Goal: Task Accomplishment & Management: Use online tool/utility

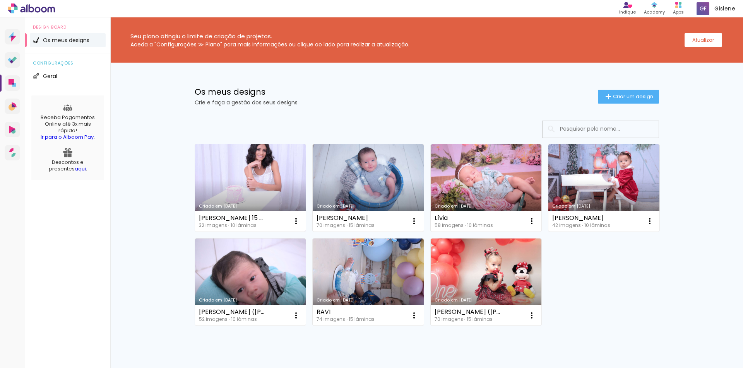
click at [258, 163] on link "Criado em [DATE]" at bounding box center [250, 187] width 111 height 87
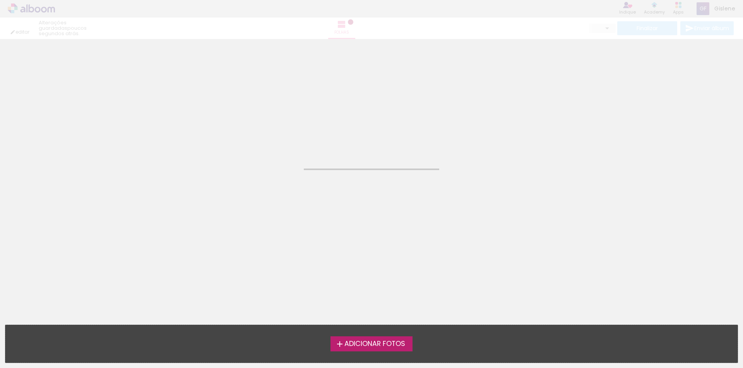
click at [258, 163] on neon-animated-pages "Confirmar Cancelar" at bounding box center [371, 203] width 743 height 329
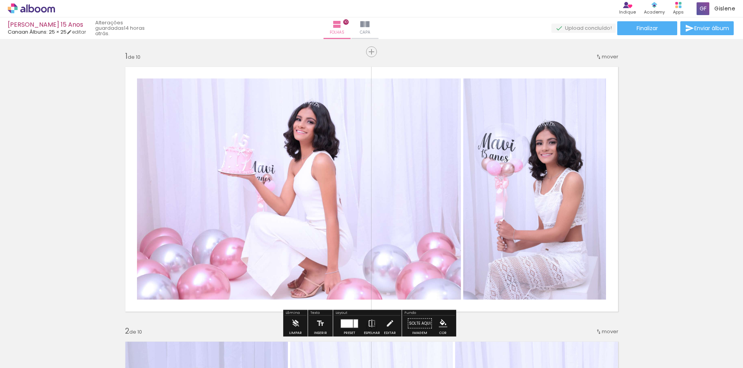
scroll to position [39, 0]
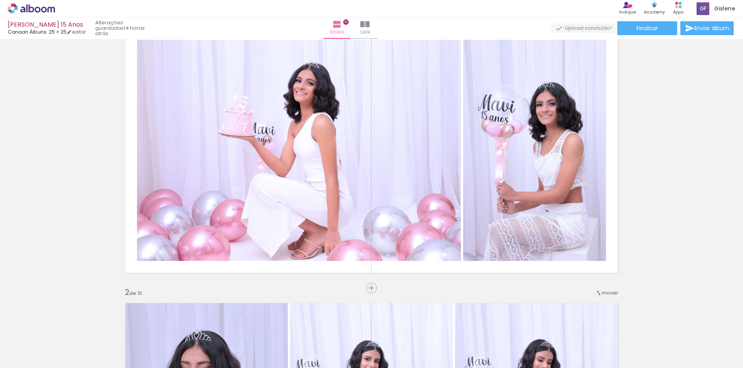
click at [65, 326] on iron-icon at bounding box center [60, 327] width 8 height 8
click at [18, 359] on span "Adicionar Fotos" at bounding box center [27, 358] width 23 height 9
click at [0, 0] on input "file" at bounding box center [0, 0] width 0 height 0
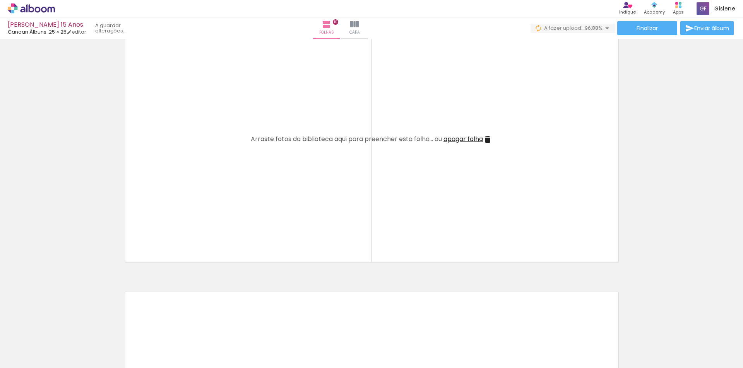
scroll to position [2554, 0]
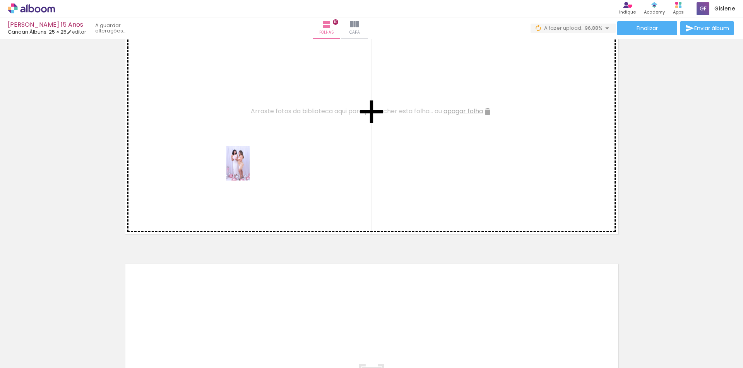
drag, startPoint x: 251, startPoint y: 347, endPoint x: 250, endPoint y: 169, distance: 178.0
click at [250, 169] on quentale-workspace at bounding box center [371, 184] width 743 height 368
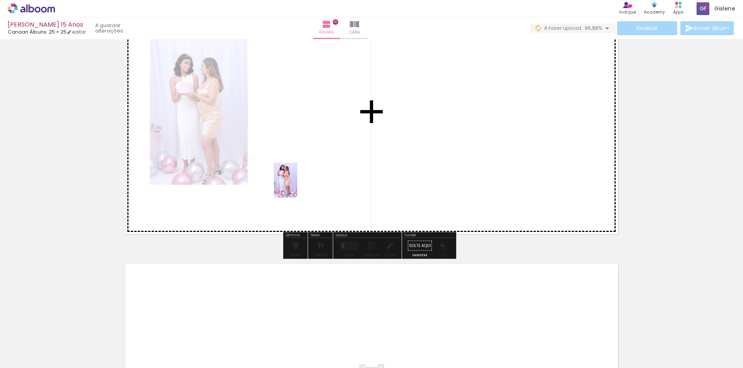
drag, startPoint x: 294, startPoint y: 342, endPoint x: 392, endPoint y: 221, distance: 155.5
click at [298, 177] on quentale-workspace at bounding box center [371, 184] width 743 height 368
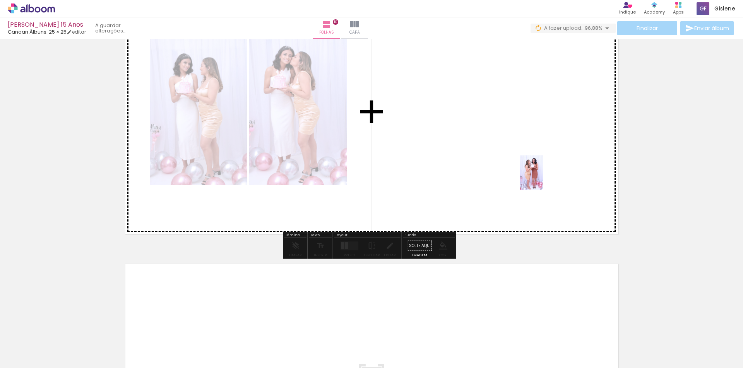
drag, startPoint x: 689, startPoint y: 354, endPoint x: 543, endPoint y: 179, distance: 228.6
click at [543, 179] on quentale-workspace at bounding box center [371, 184] width 743 height 368
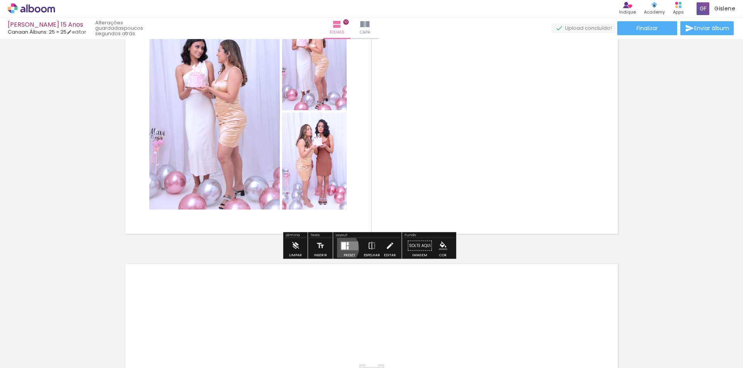
click at [341, 248] on div at bounding box center [343, 245] width 5 height 7
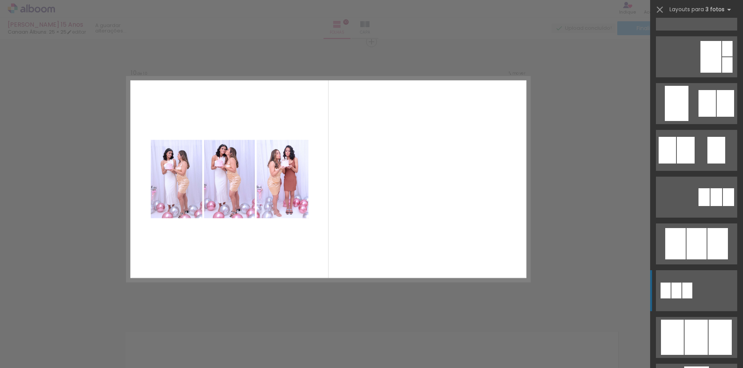
scroll to position [232, 0]
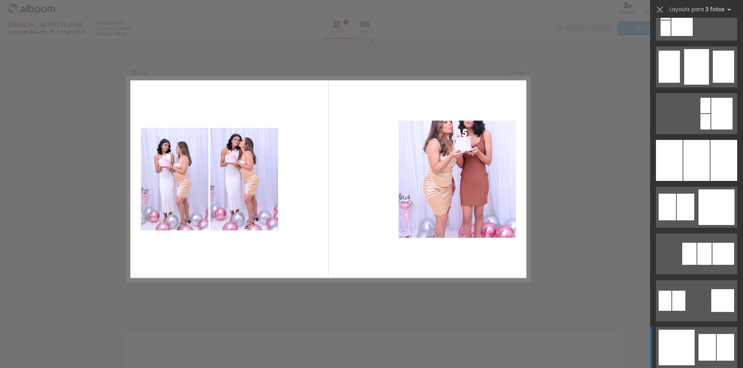
scroll to position [619, 0]
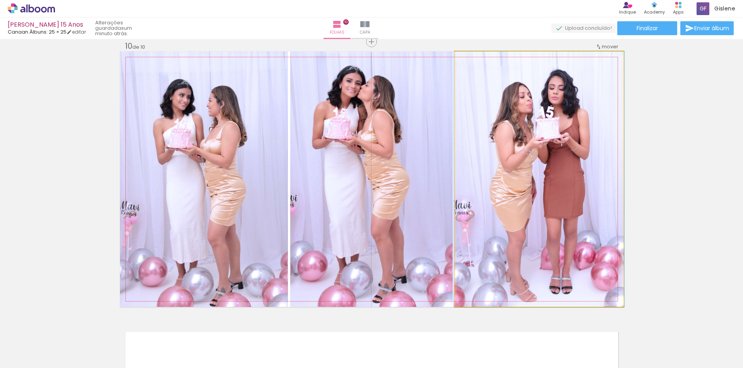
click at [490, 217] on quentale-photo at bounding box center [539, 179] width 168 height 256
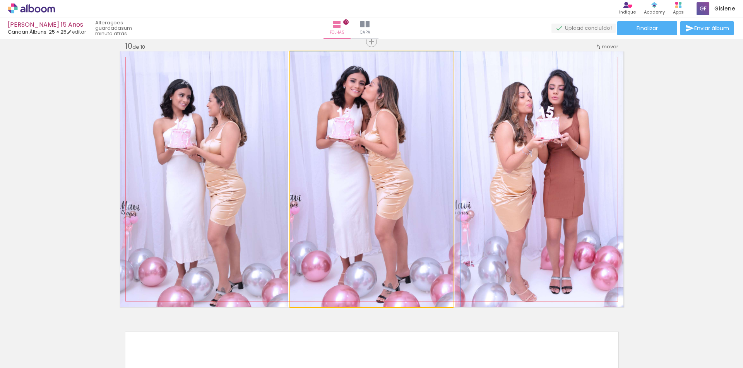
drag, startPoint x: 403, startPoint y: 219, endPoint x: 412, endPoint y: 219, distance: 9.3
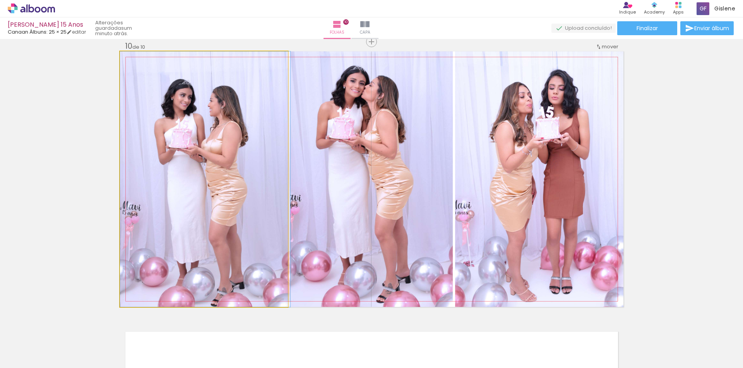
drag, startPoint x: 255, startPoint y: 240, endPoint x: 266, endPoint y: 241, distance: 10.9
click at [226, 179] on quentale-photo at bounding box center [204, 179] width 168 height 256
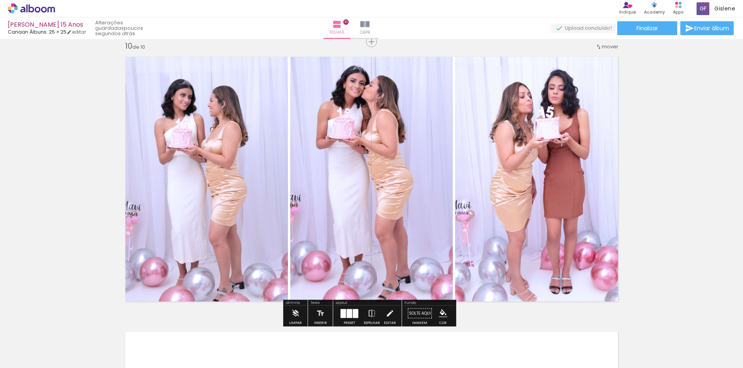
click at [383, 177] on quentale-photo at bounding box center [371, 179] width 162 height 256
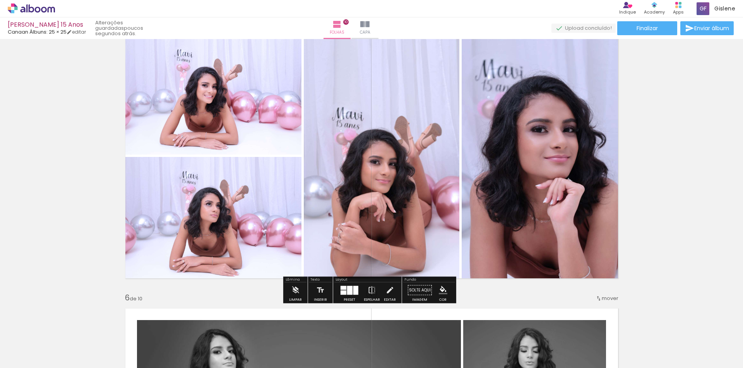
scroll to position [1132, 0]
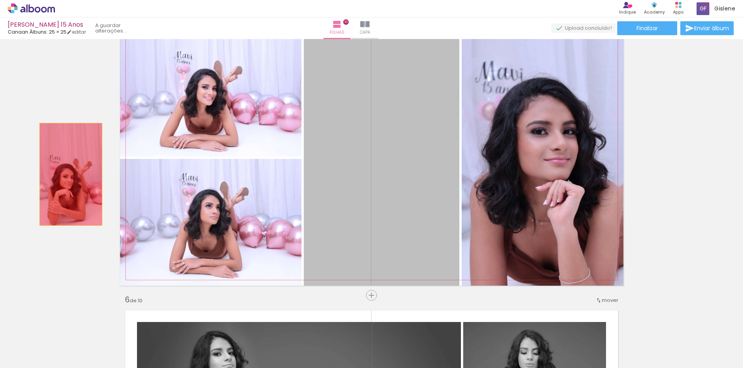
drag, startPoint x: 355, startPoint y: 175, endPoint x: 68, endPoint y: 174, distance: 287.1
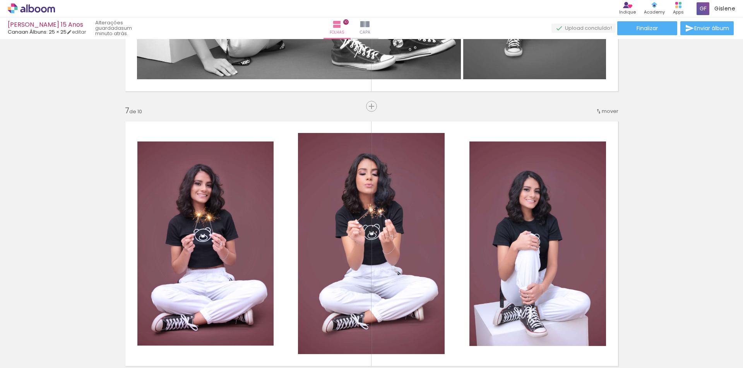
scroll to position [0, 448]
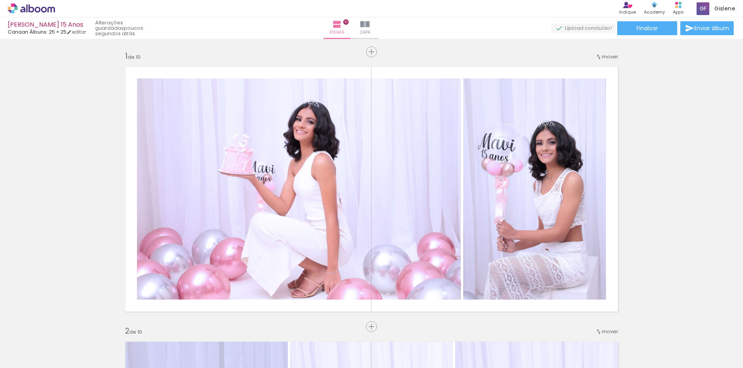
click at [16, 357] on iron-icon at bounding box center [11, 357] width 9 height 9
click at [0, 0] on input "file" at bounding box center [0, 0] width 0 height 0
click at [24, 359] on span "Adicionar Fotos" at bounding box center [27, 358] width 23 height 9
click at [0, 0] on input "file" at bounding box center [0, 0] width 0 height 0
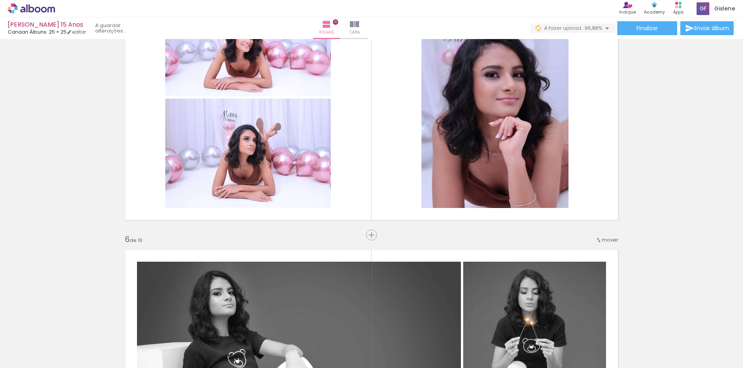
scroll to position [1112, 0]
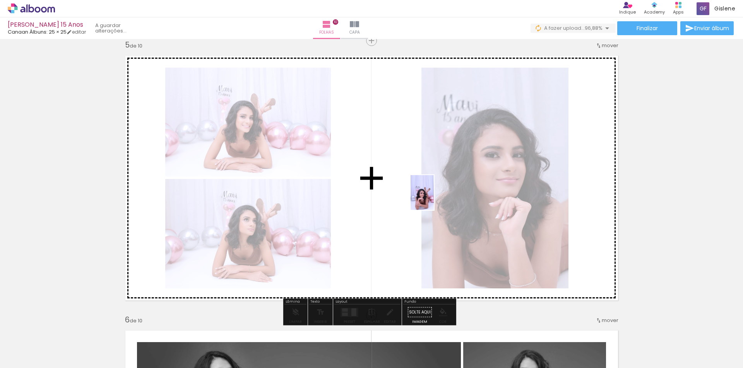
drag, startPoint x: 368, startPoint y: 344, endPoint x: 434, endPoint y: 198, distance: 159.7
click at [434, 198] on quentale-workspace at bounding box center [371, 184] width 743 height 368
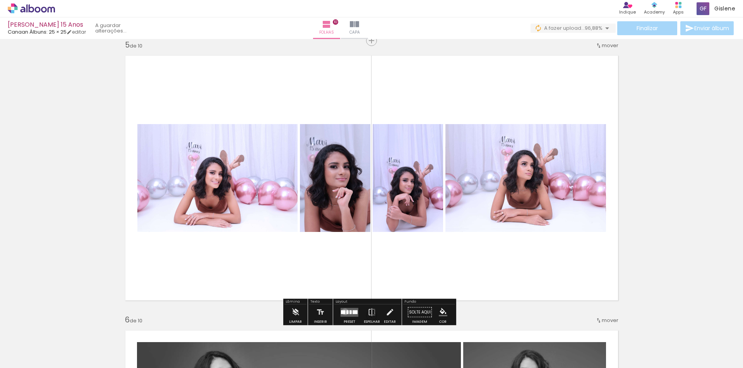
click at [343, 312] on div at bounding box center [343, 312] width 5 height 4
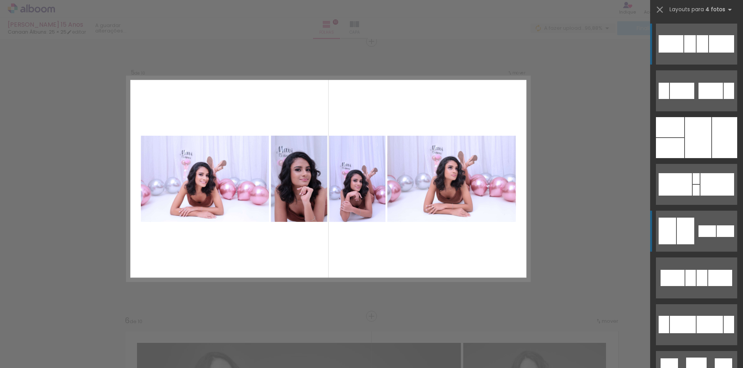
scroll to position [1110, 0]
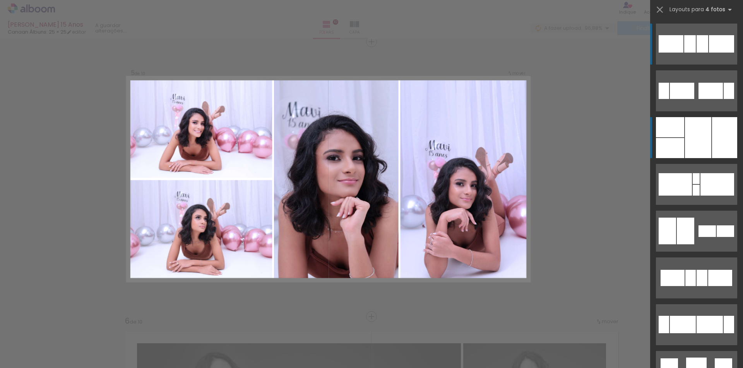
click at [691, 132] on div at bounding box center [698, 137] width 26 height 41
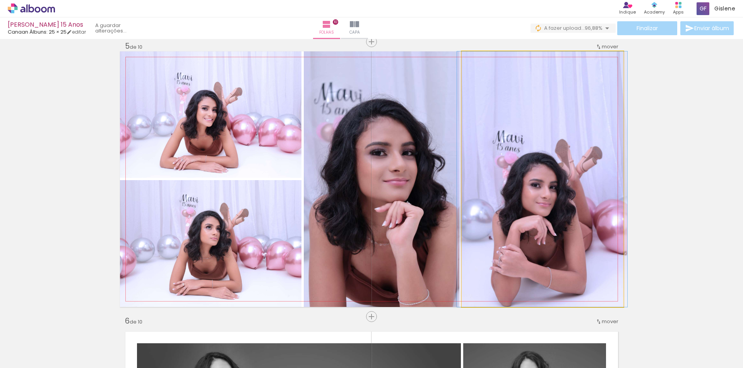
drag, startPoint x: 544, startPoint y: 234, endPoint x: 544, endPoint y: 224, distance: 10.1
click at [544, 224] on quentale-photo at bounding box center [543, 179] width 162 height 256
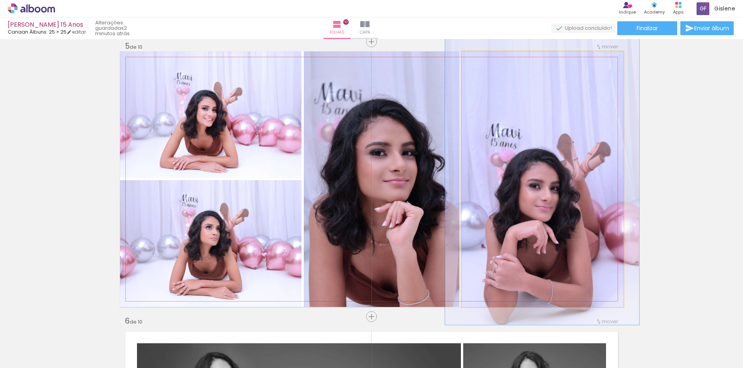
drag, startPoint x: 476, startPoint y: 60, endPoint x: 480, endPoint y: 60, distance: 3.9
type paper-slider "114"
click at [480, 60] on div at bounding box center [483, 59] width 7 height 7
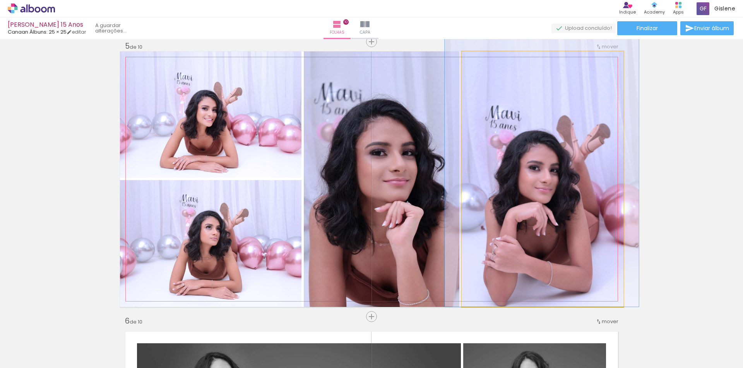
drag, startPoint x: 549, startPoint y: 159, endPoint x: 548, endPoint y: 130, distance: 28.6
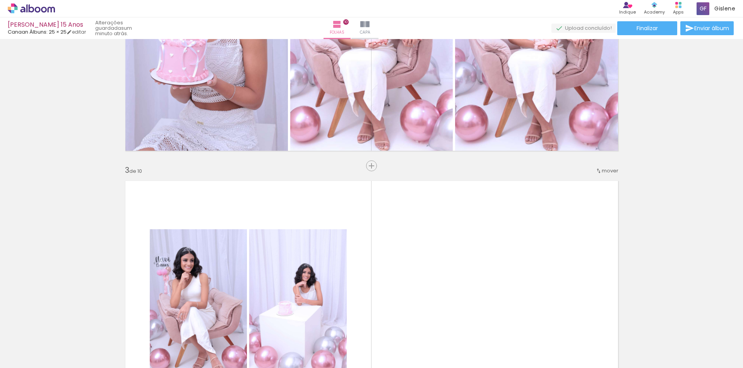
scroll to position [580, 0]
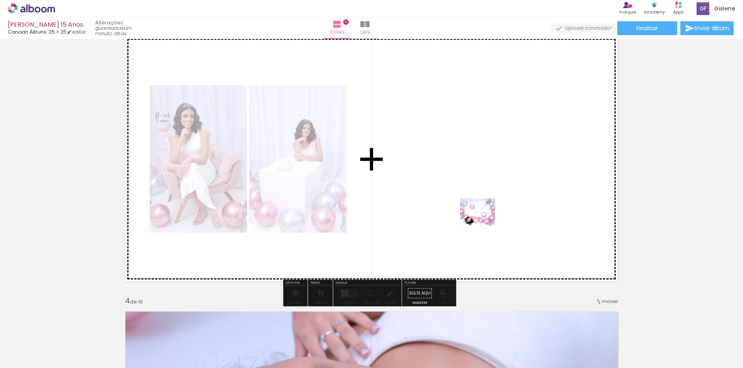
drag, startPoint x: 301, startPoint y: 347, endPoint x: 483, endPoint y: 222, distance: 221.5
click at [483, 222] on quentale-workspace at bounding box center [371, 184] width 743 height 368
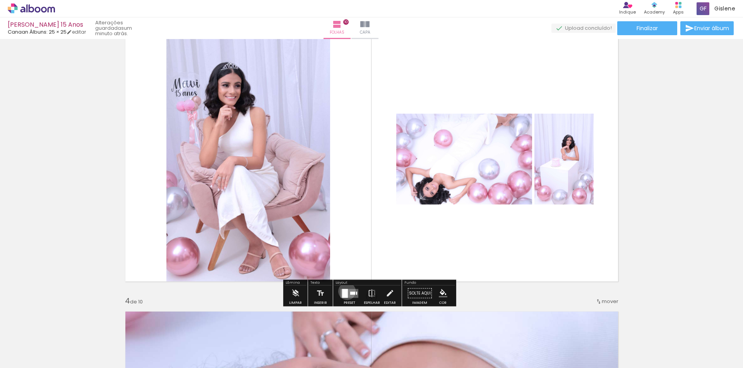
click at [345, 291] on div at bounding box center [345, 293] width 6 height 9
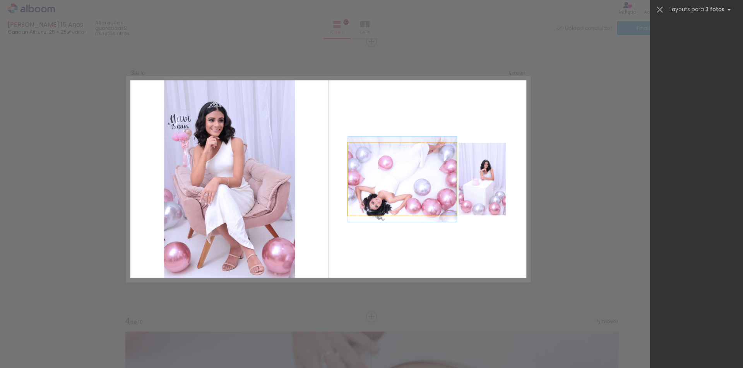
scroll to position [0, 0]
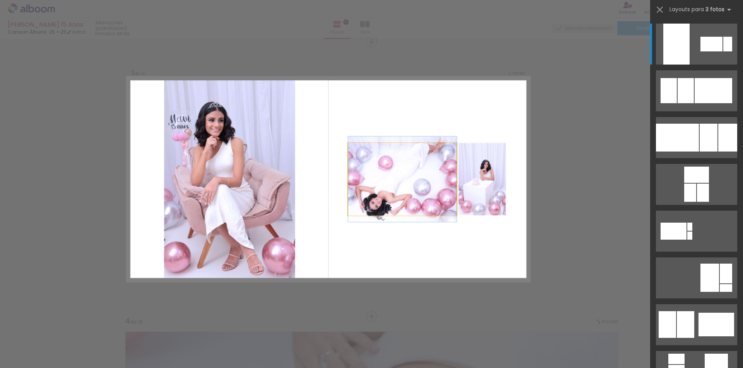
click at [348, 188] on quentale-photo at bounding box center [402, 179] width 109 height 73
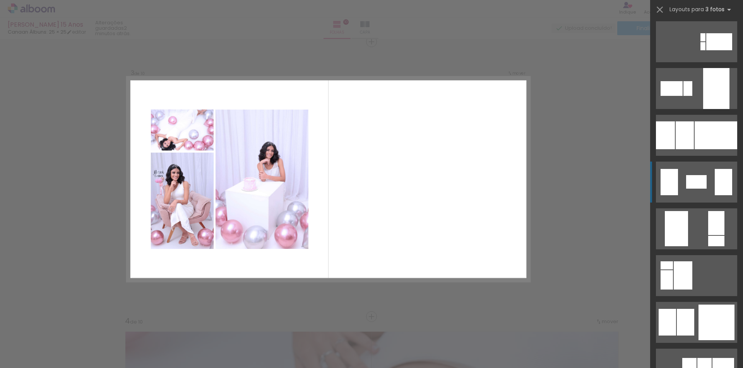
scroll to position [1470, 0]
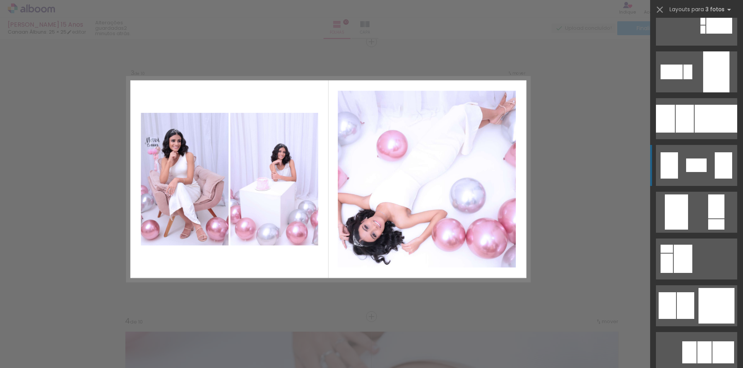
click at [703, 92] on div at bounding box center [716, 71] width 26 height 41
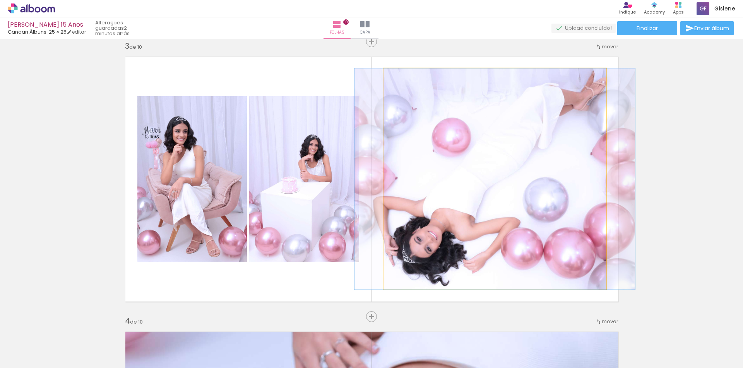
click at [468, 170] on quentale-photo at bounding box center [494, 178] width 222 height 221
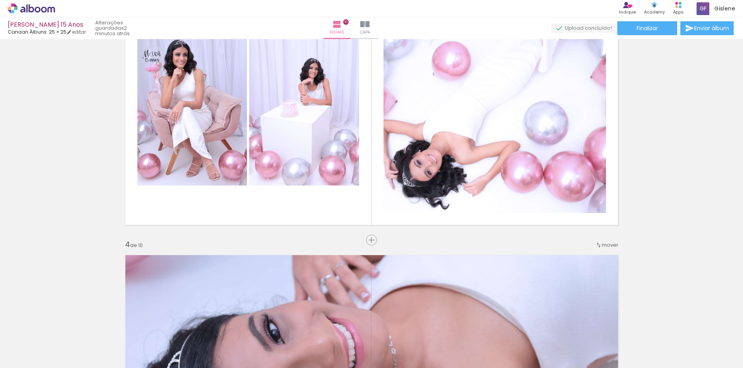
scroll to position [638, 0]
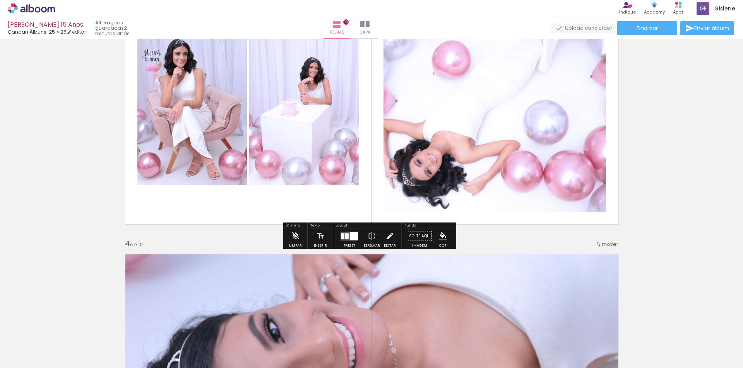
click at [343, 233] on quentale-layouter at bounding box center [349, 236] width 18 height 9
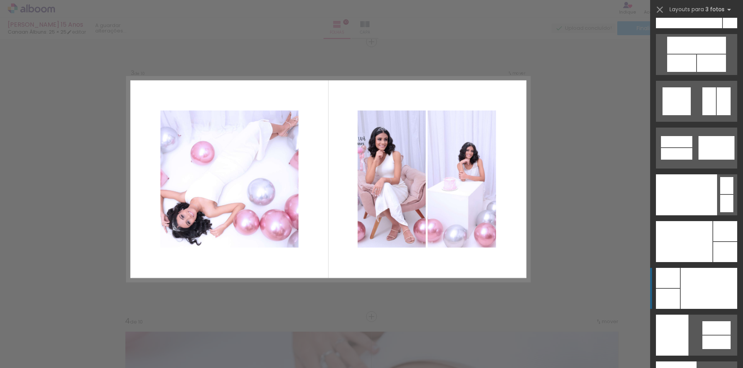
scroll to position [9346, 0]
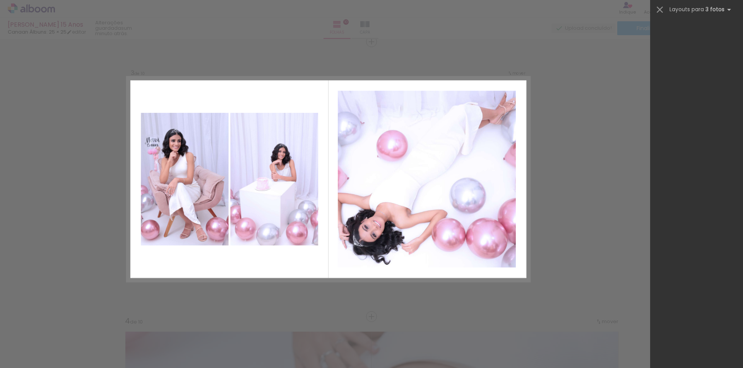
scroll to position [1732, 0]
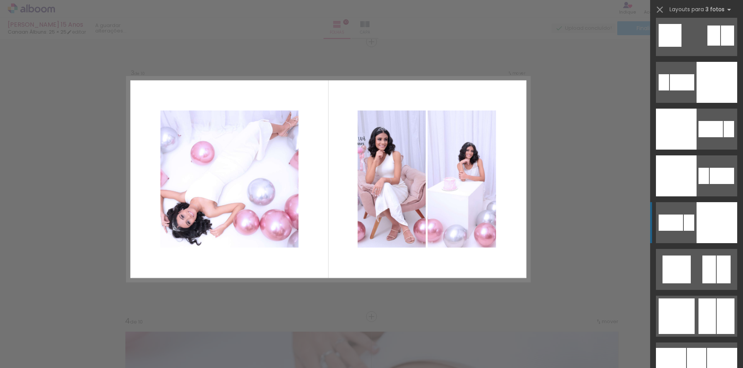
scroll to position [1964, 0]
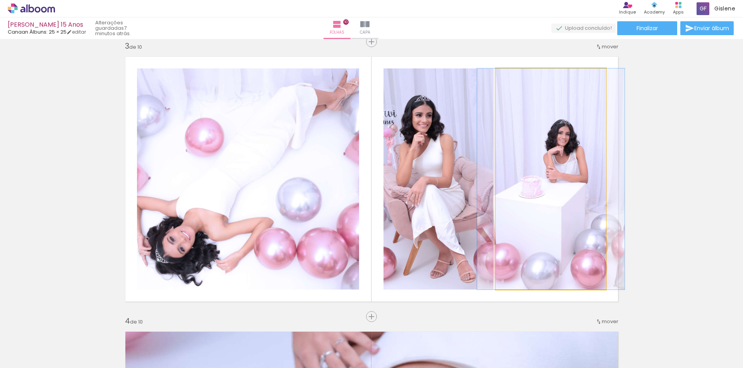
click at [531, 250] on quentale-photo at bounding box center [551, 178] width 110 height 221
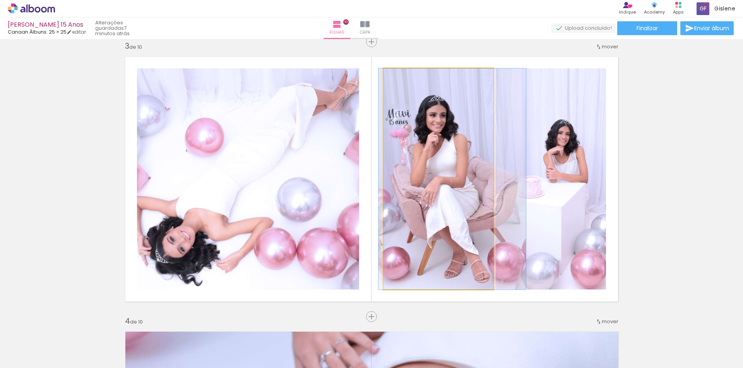
drag, startPoint x: 448, startPoint y: 242, endPoint x: 462, endPoint y: 243, distance: 13.9
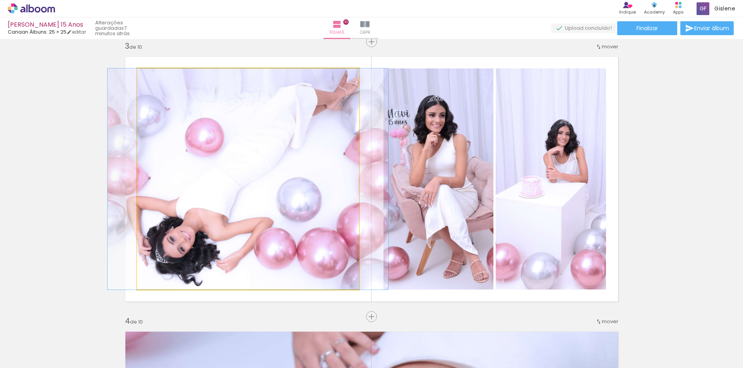
click at [224, 213] on quentale-photo at bounding box center [248, 178] width 222 height 221
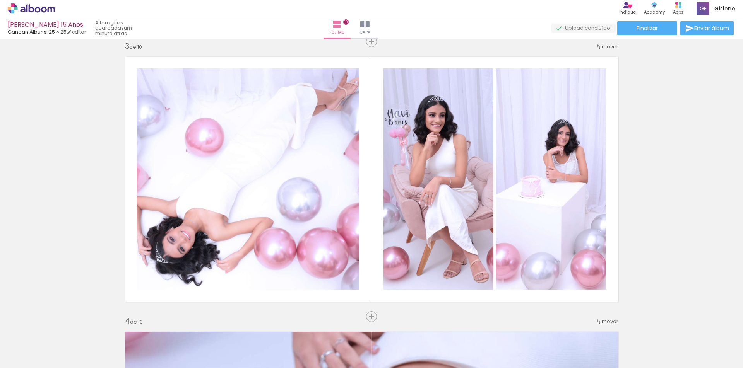
scroll to position [0, 298]
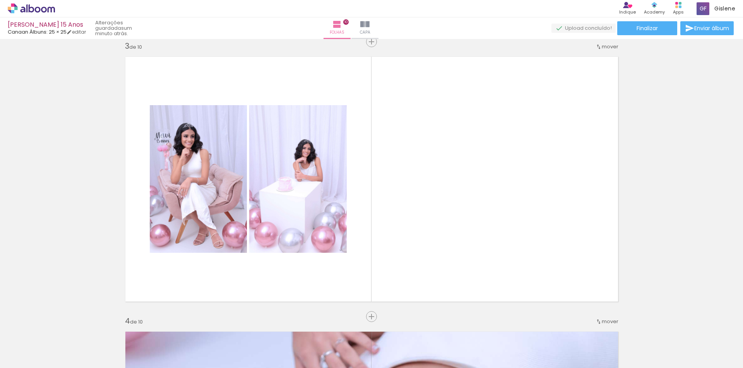
click at [22, 357] on span "Adicionar Fotos" at bounding box center [27, 358] width 23 height 9
click at [0, 0] on input "file" at bounding box center [0, 0] width 0 height 0
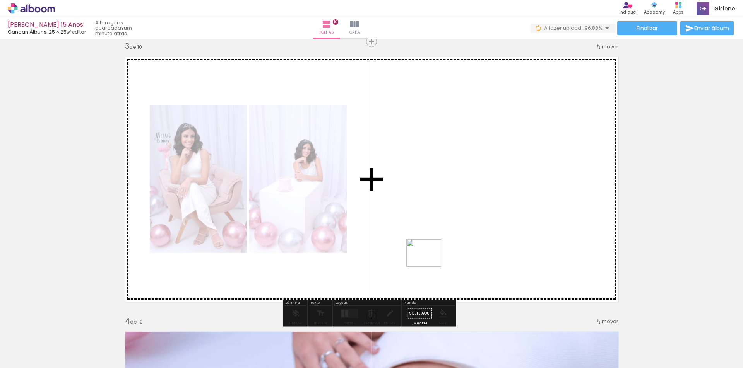
drag, startPoint x: 301, startPoint y: 350, endPoint x: 429, endPoint y: 263, distance: 155.7
click at [429, 263] on quentale-workspace at bounding box center [371, 184] width 743 height 368
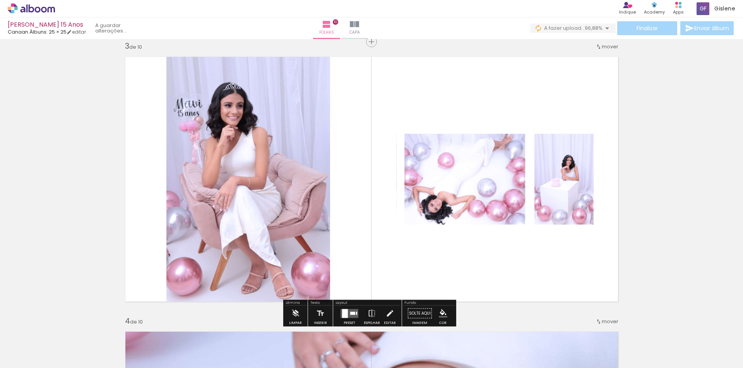
click at [342, 312] on div at bounding box center [345, 313] width 6 height 9
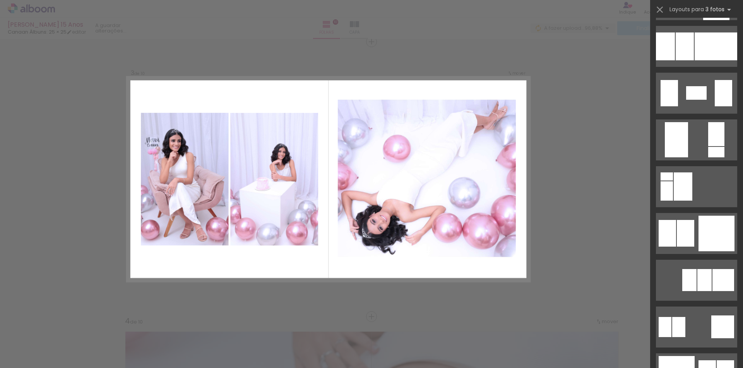
scroll to position [1548, 0]
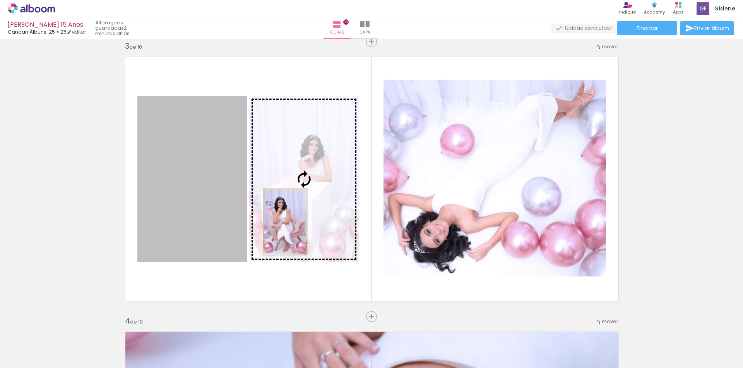
drag, startPoint x: 204, startPoint y: 221, endPoint x: 282, endPoint y: 222, distance: 78.2
click at [0, 0] on slot at bounding box center [0, 0] width 0 height 0
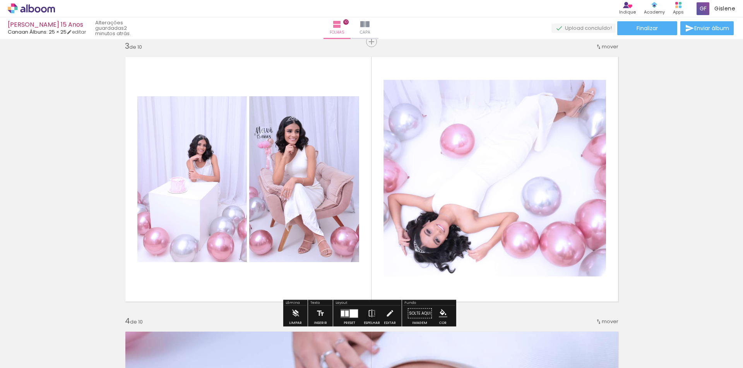
click at [342, 312] on div at bounding box center [342, 314] width 3 height 6
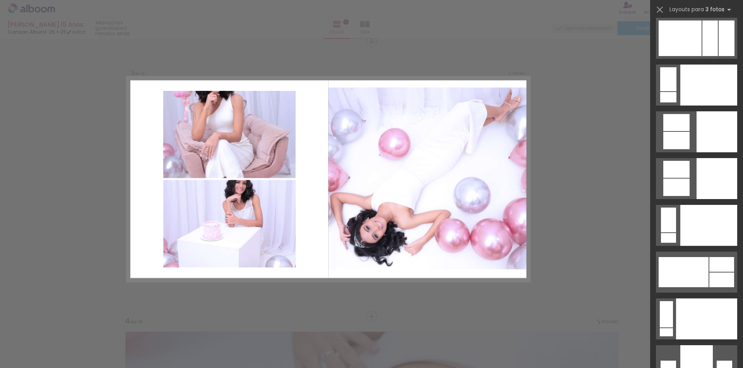
scroll to position [8397, 0]
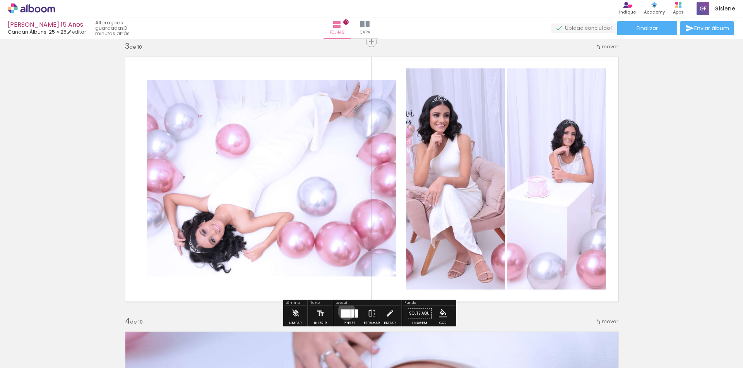
click at [345, 311] on div at bounding box center [346, 314] width 10 height 8
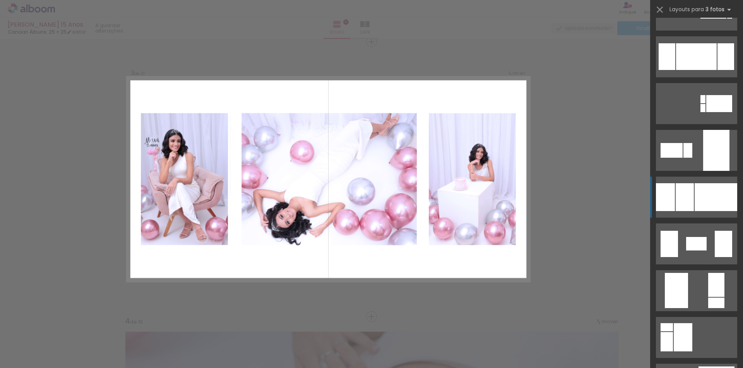
scroll to position [1316, 0]
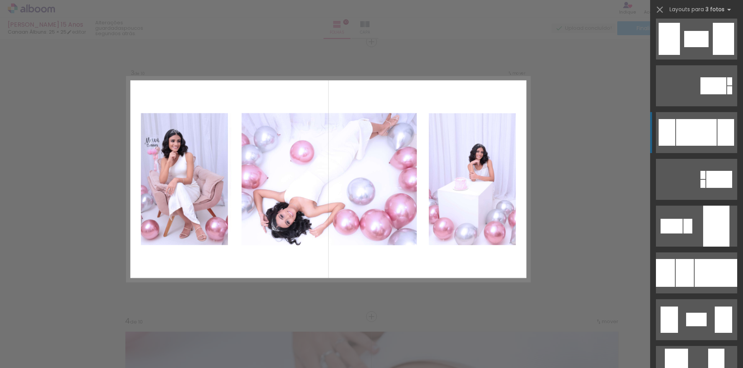
click at [708, 47] on div at bounding box center [696, 39] width 24 height 16
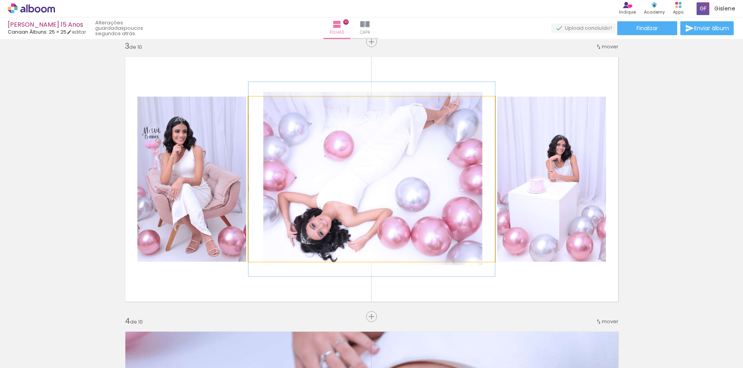
click at [423, 161] on quentale-photo at bounding box center [371, 179] width 246 height 165
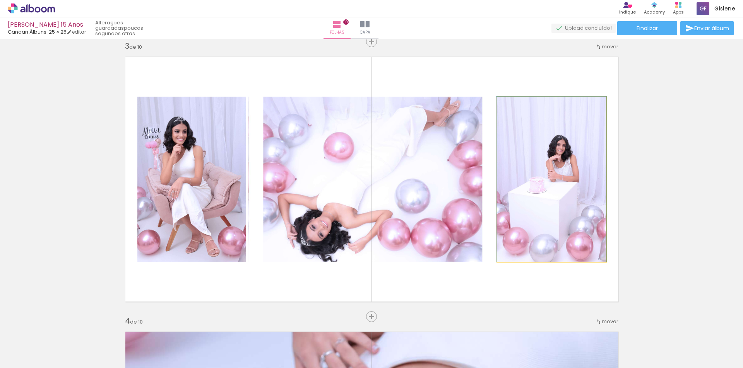
click at [564, 148] on quentale-photo at bounding box center [551, 179] width 109 height 165
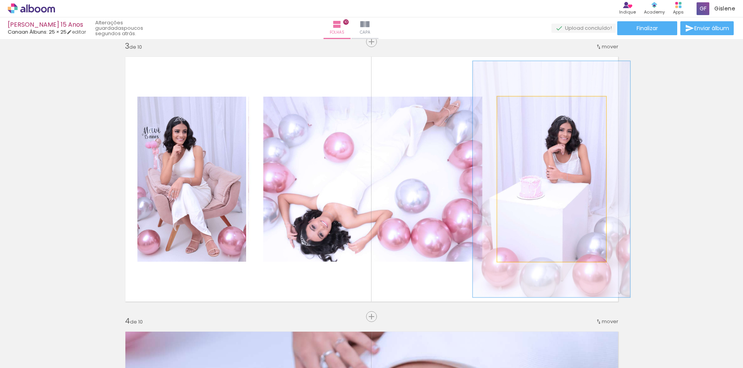
drag, startPoint x: 514, startPoint y: 104, endPoint x: 525, endPoint y: 103, distance: 11.6
click at [525, 103] on div at bounding box center [526, 104] width 7 height 7
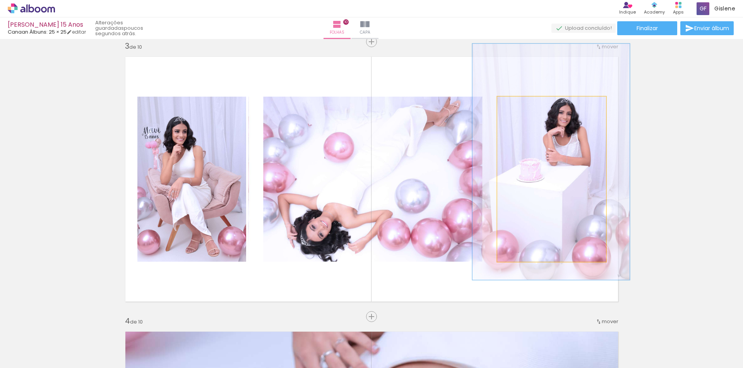
drag, startPoint x: 561, startPoint y: 181, endPoint x: 561, endPoint y: 163, distance: 17.4
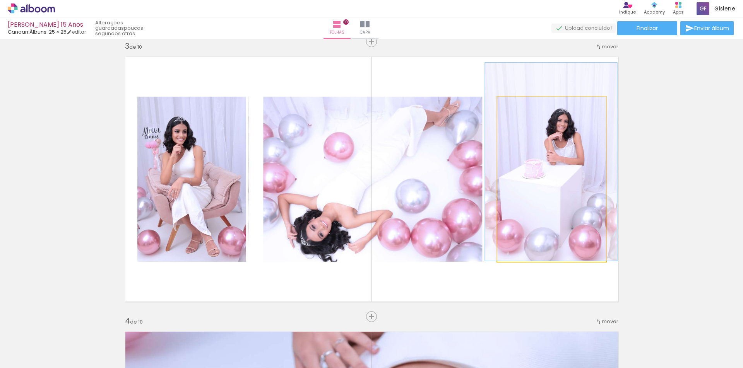
drag, startPoint x: 526, startPoint y: 105, endPoint x: 519, endPoint y: 106, distance: 7.0
type paper-slider "120"
click at [519, 106] on div at bounding box center [521, 104] width 7 height 7
click at [576, 181] on quentale-photo at bounding box center [551, 179] width 109 height 165
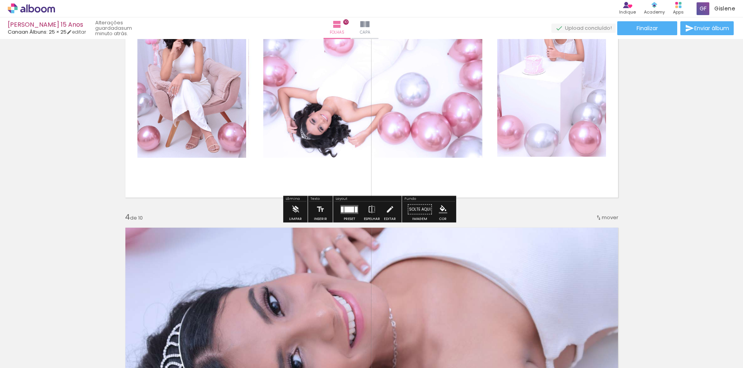
scroll to position [676, 0]
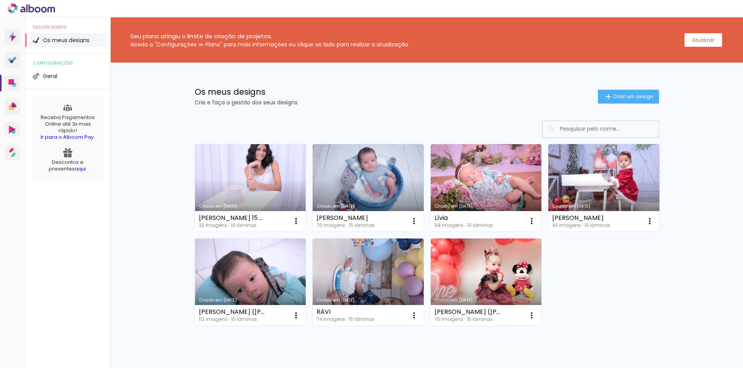
click at [272, 202] on link "Criado em [DATE]" at bounding box center [250, 187] width 111 height 87
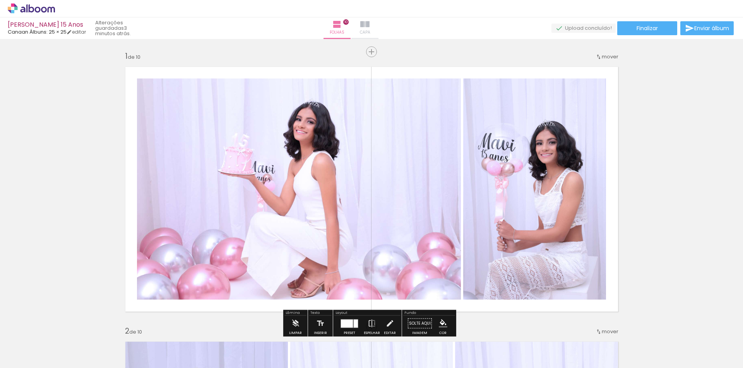
click at [369, 26] on iron-icon at bounding box center [364, 24] width 9 height 9
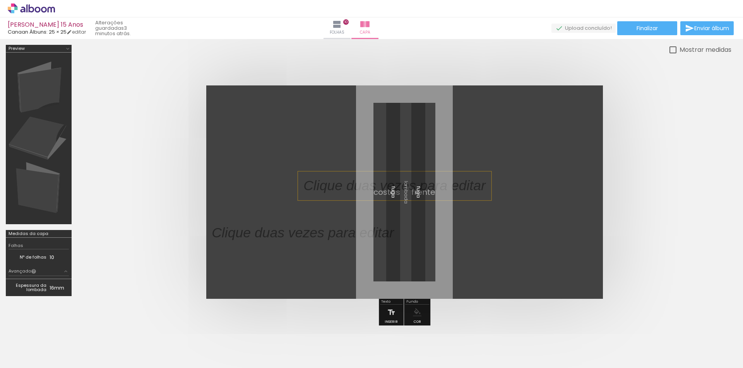
click at [431, 186] on p at bounding box center [400, 186] width 194 height 20
drag, startPoint x: 431, startPoint y: 186, endPoint x: 498, endPoint y: 58, distance: 145.2
click at [498, 58] on quentale-cover-editor at bounding box center [404, 187] width 654 height 285
click at [80, 34] on link "editar" at bounding box center [76, 32] width 19 height 7
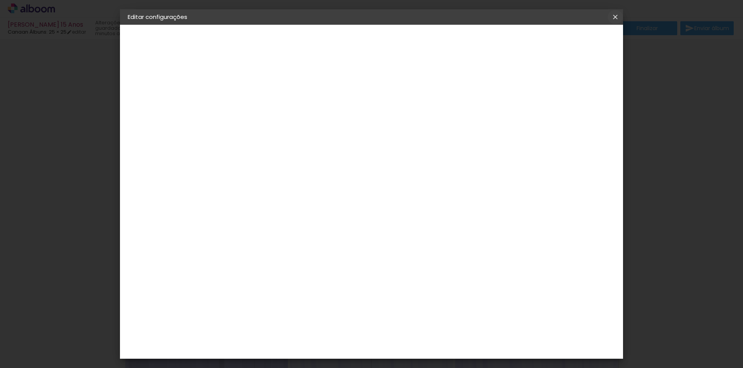
click at [613, 15] on iron-icon at bounding box center [615, 17] width 9 height 8
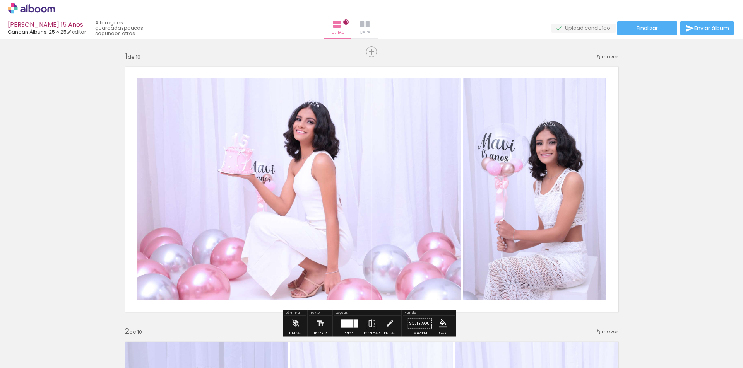
click at [369, 28] on iron-icon at bounding box center [364, 24] width 9 height 9
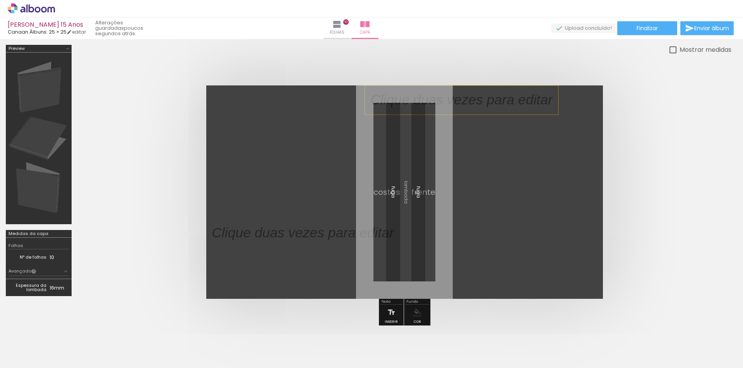
click at [410, 102] on p at bounding box center [467, 100] width 194 height 20
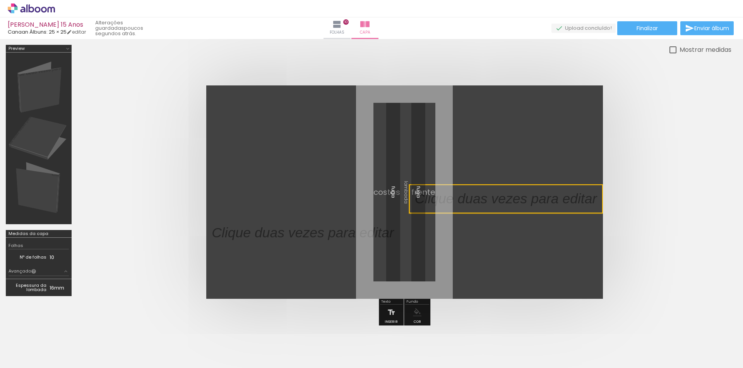
drag, startPoint x: 421, startPoint y: 102, endPoint x: 571, endPoint y: 201, distance: 179.8
click at [571, 201] on quentale-selection at bounding box center [506, 199] width 194 height 29
drag, startPoint x: 571, startPoint y: 201, endPoint x: 468, endPoint y: 193, distance: 103.2
click at [468, 193] on quentale-selection at bounding box center [506, 199] width 194 height 29
type input "Sans Serif"
